Goal: Task Accomplishment & Management: Use online tool/utility

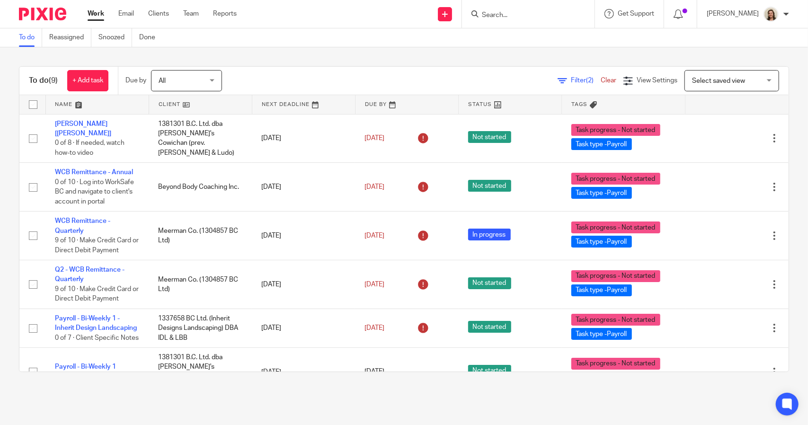
scroll to position [140, 0]
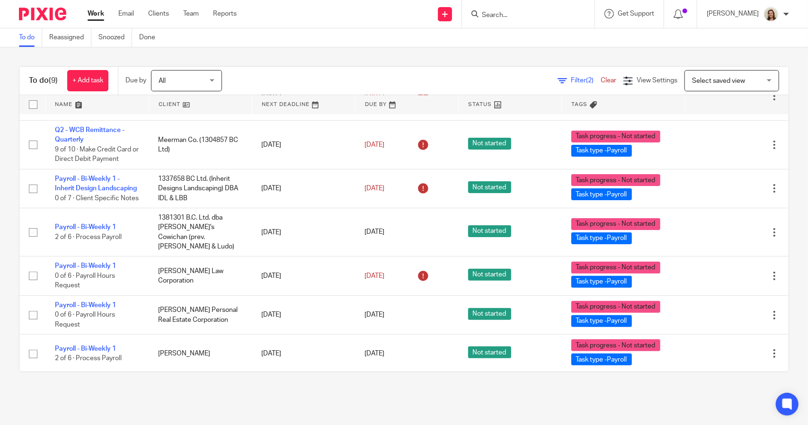
click at [571, 77] on span "Filter (2)" at bounding box center [586, 80] width 30 height 7
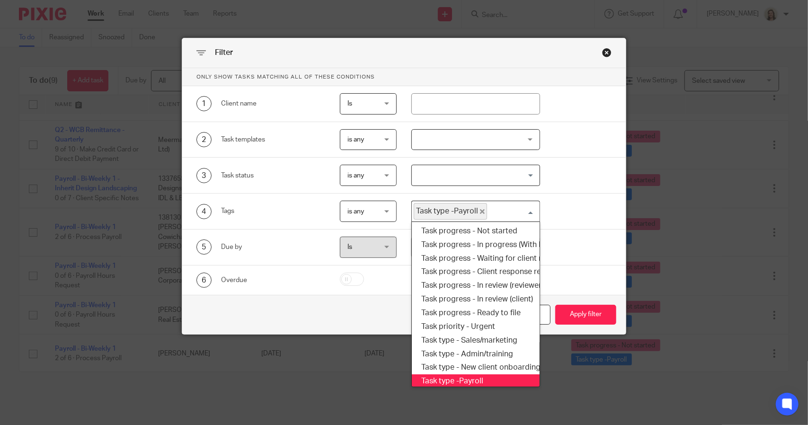
click at [478, 206] on span "Task type -Payroll" at bounding box center [450, 211] width 73 height 17
click at [480, 213] on icon "Deselect Task type -Payroll" at bounding box center [482, 211] width 5 height 5
click at [477, 209] on input "Search for option" at bounding box center [473, 211] width 121 height 17
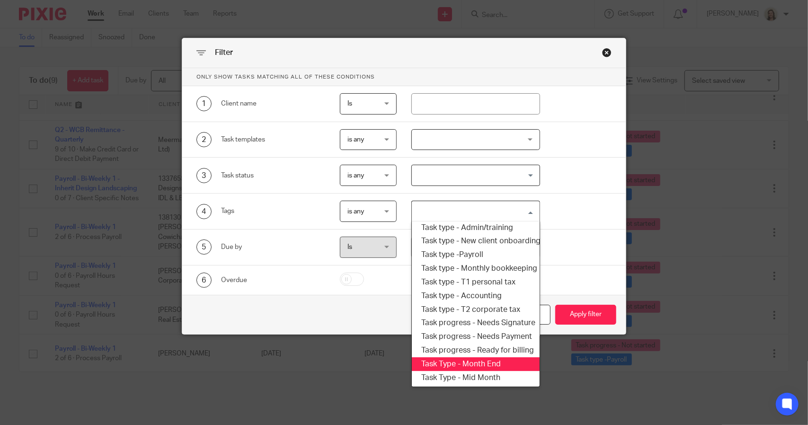
scroll to position [114, 0]
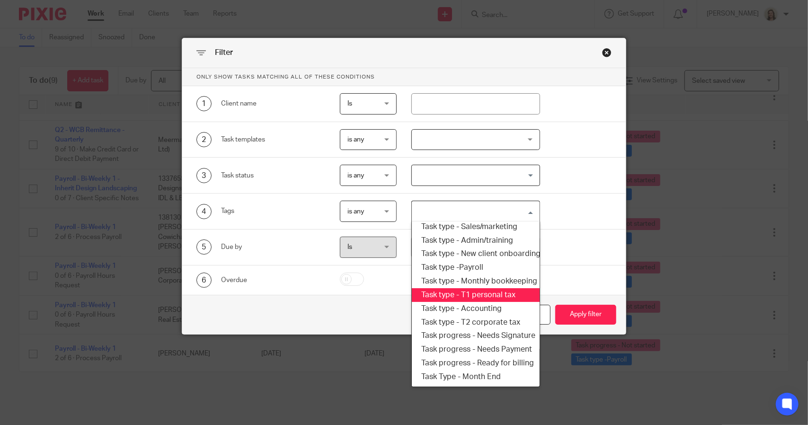
click at [484, 292] on li "Task type - T1 personal tax" at bounding box center [475, 295] width 127 height 14
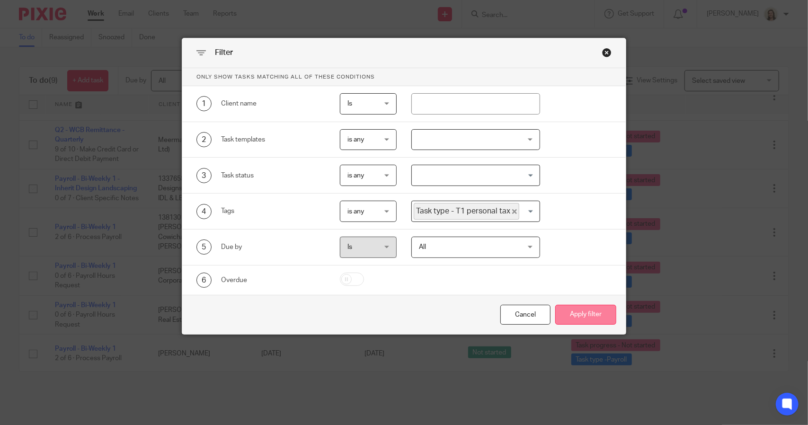
click at [574, 313] on button "Apply filter" at bounding box center [585, 315] width 61 height 20
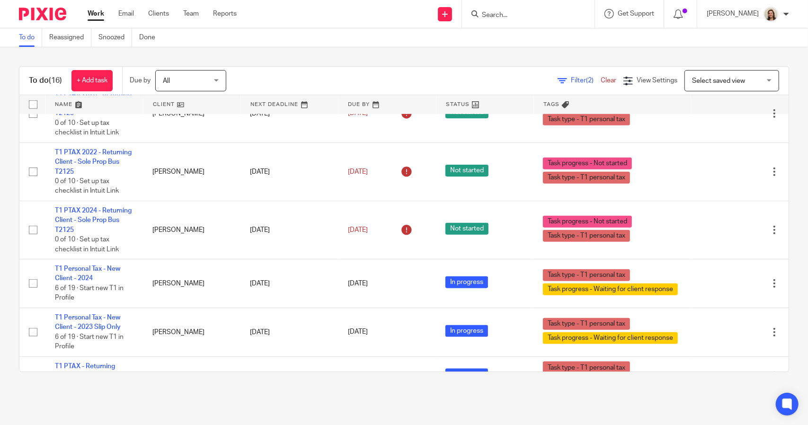
scroll to position [648, 0]
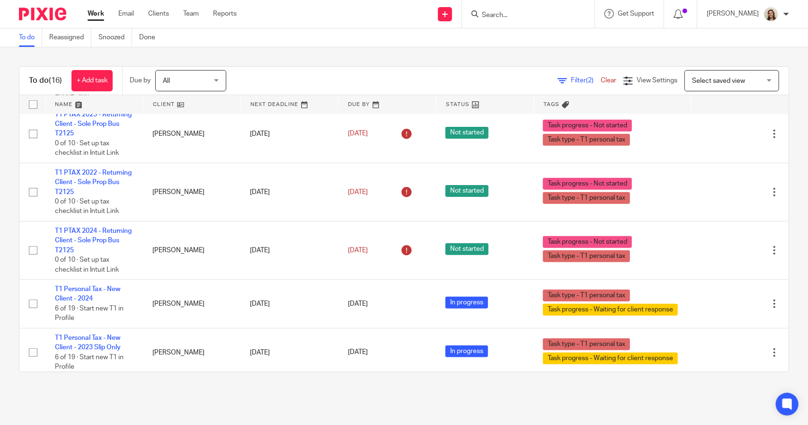
click at [571, 81] on span "Filter (2)" at bounding box center [586, 80] width 30 height 7
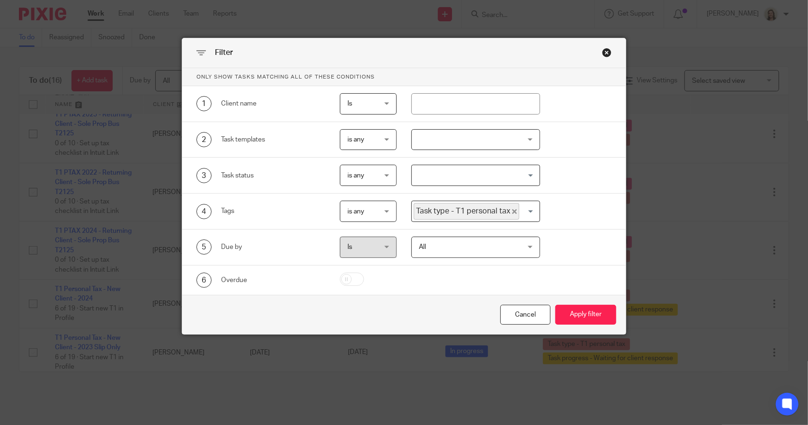
click at [512, 211] on icon "Deselect Task type - T1 personal tax" at bounding box center [514, 211] width 5 height 5
click at [506, 210] on input "Search for option" at bounding box center [473, 211] width 121 height 17
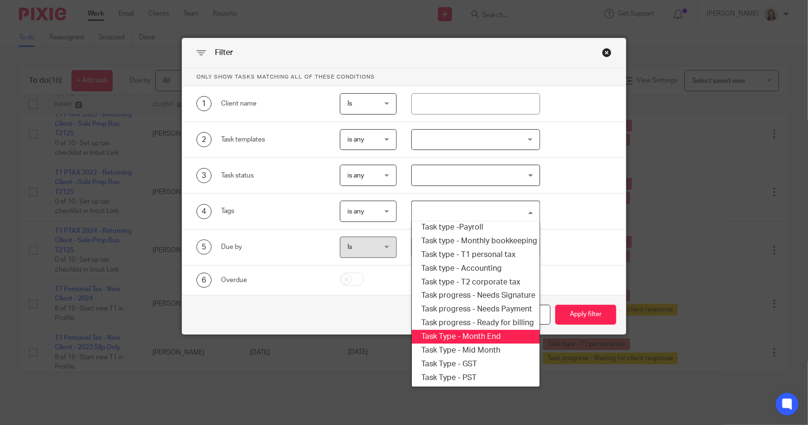
scroll to position [114, 0]
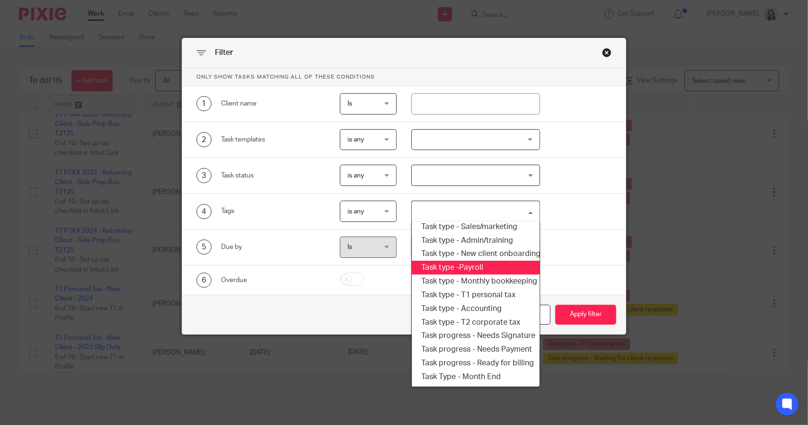
click at [471, 265] on li "Task type -Payroll" at bounding box center [475, 268] width 127 height 14
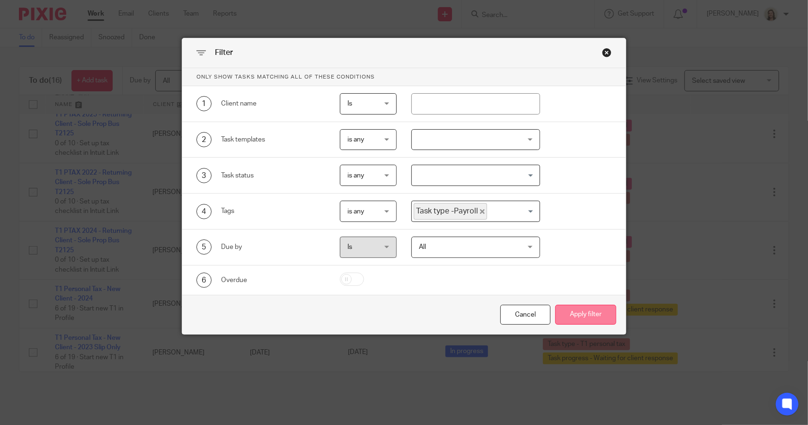
click at [567, 309] on button "Apply filter" at bounding box center [585, 315] width 61 height 20
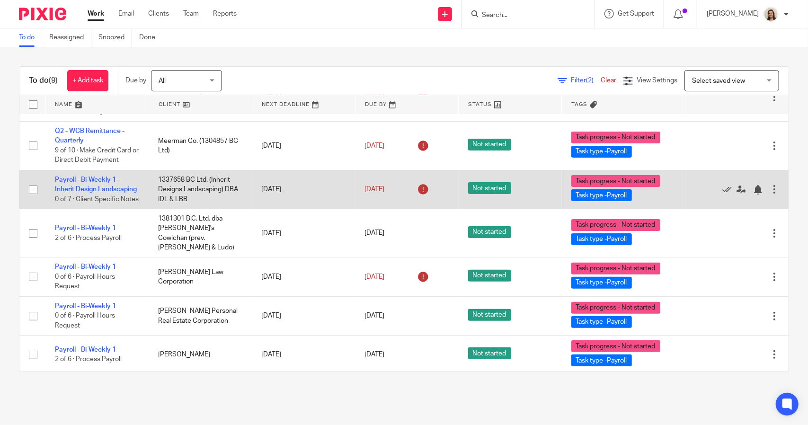
scroll to position [140, 0]
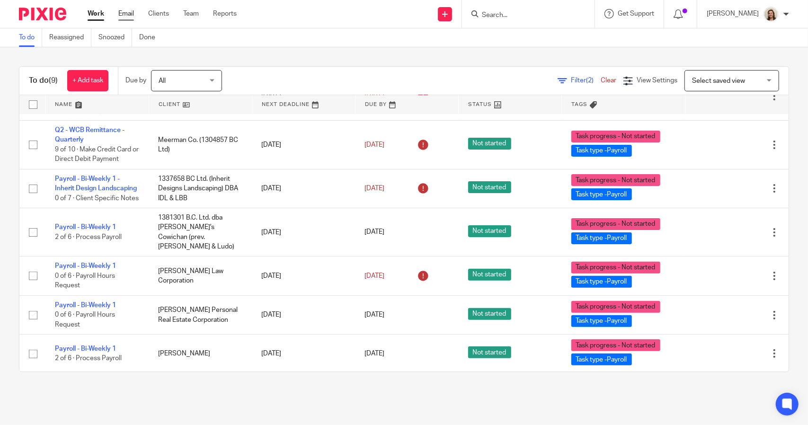
click at [124, 13] on link "Email" at bounding box center [126, 13] width 16 height 9
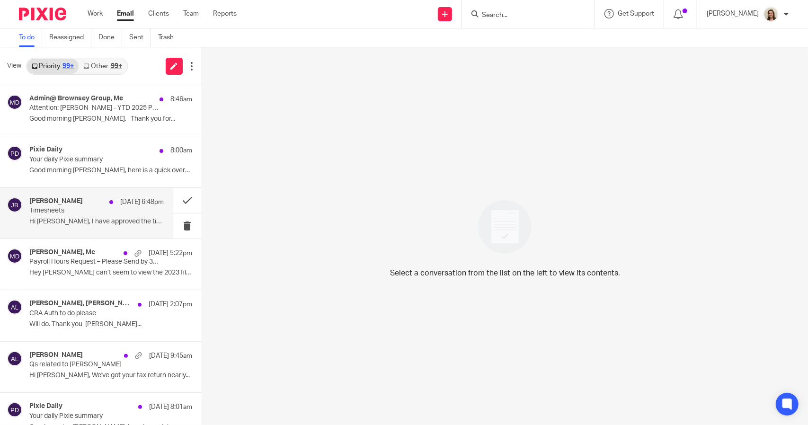
click at [64, 207] on p "Timesheets" at bounding box center [82, 211] width 107 height 8
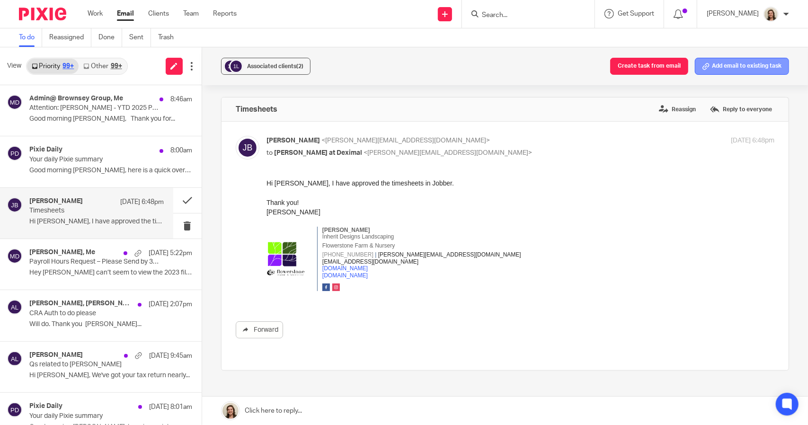
click at [761, 67] on button "Add email to existing task" at bounding box center [742, 66] width 94 height 17
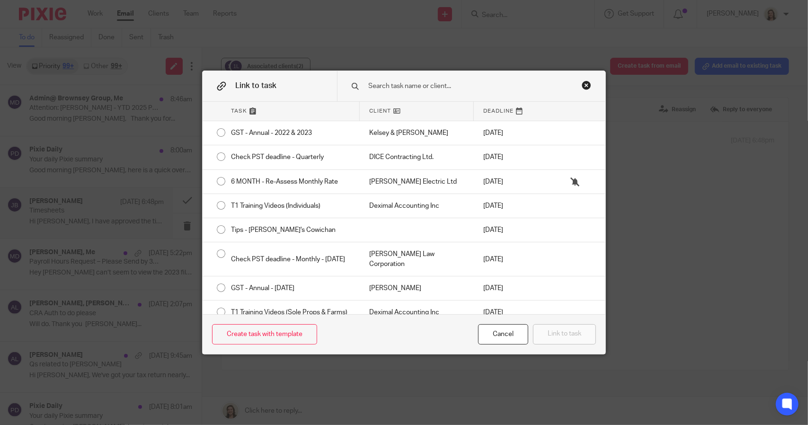
click at [431, 85] on input "text" at bounding box center [468, 86] width 200 height 10
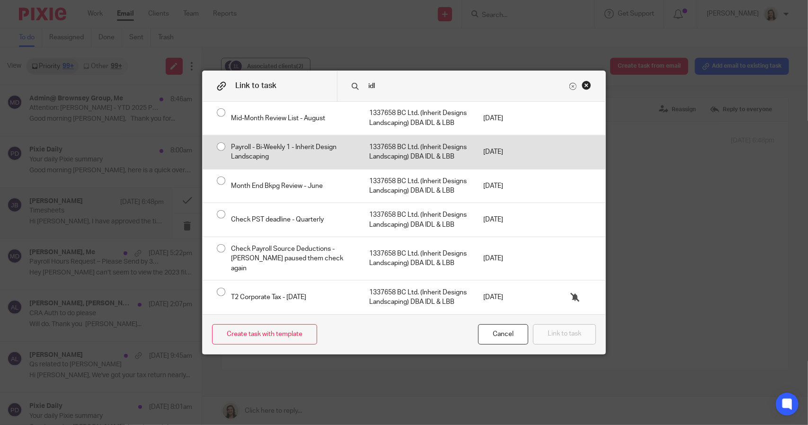
scroll to position [796, 0]
type input "idl"
click at [292, 169] on div "Payroll - Bi-Weekly 1 - Inherit Design Landscaping" at bounding box center [291, 152] width 138 height 34
radio input "true"
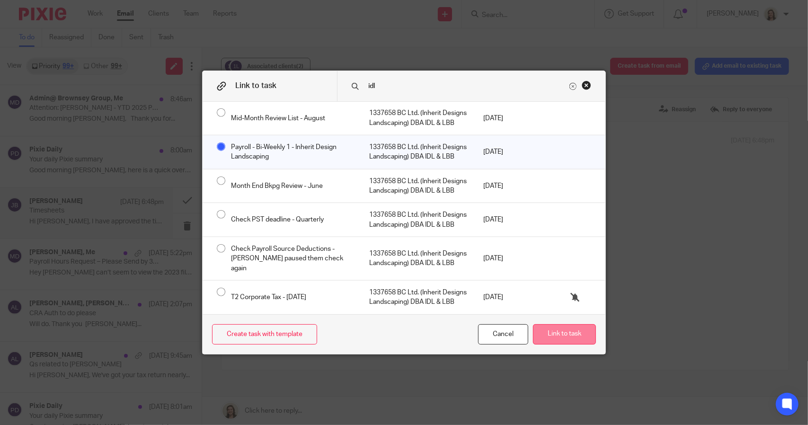
click at [565, 338] on button "Link to task" at bounding box center [564, 334] width 63 height 20
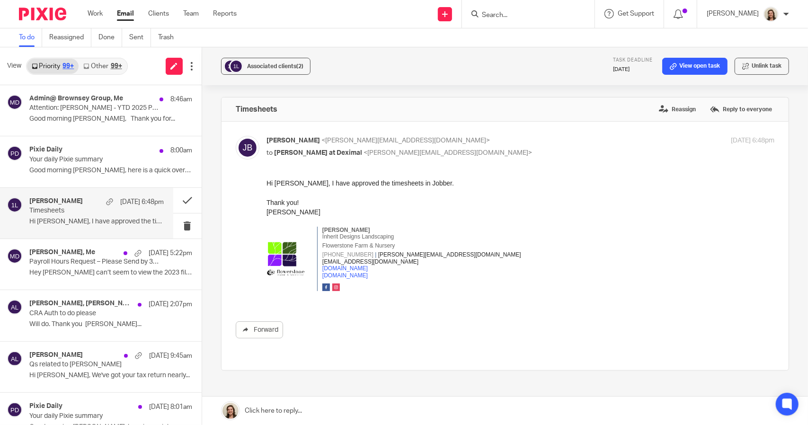
click at [103, 12] on ul "Work Email Clients Team Reports" at bounding box center [169, 13] width 163 height 9
click at [99, 14] on link "Work" at bounding box center [95, 13] width 15 height 9
